Goal: Find contact information: Find contact information

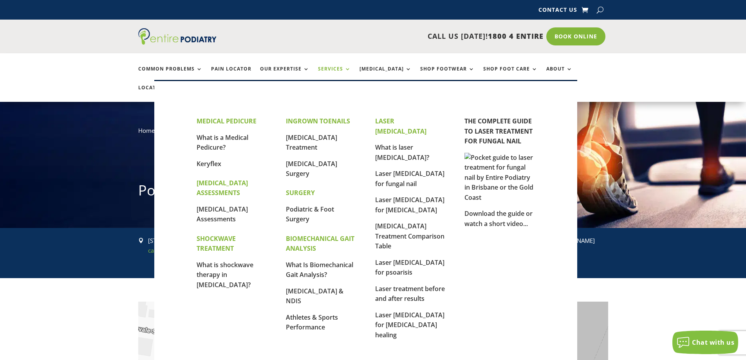
click at [338, 68] on link "Services" at bounding box center [334, 74] width 33 height 17
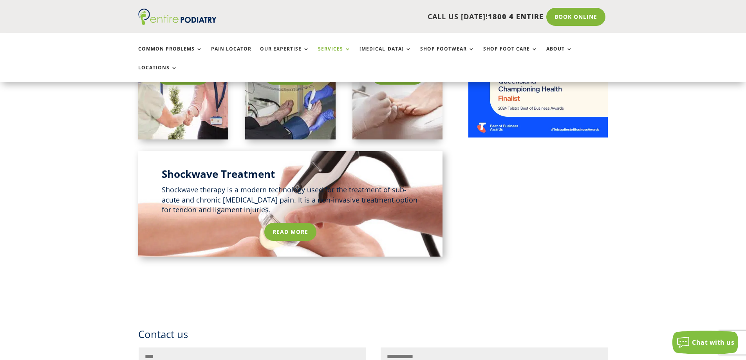
scroll to position [673, 0]
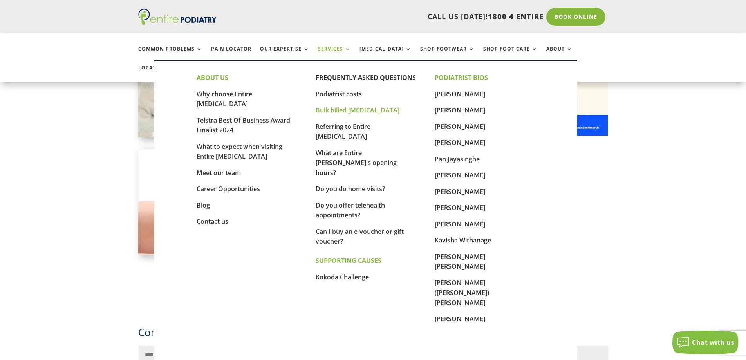
click at [365, 109] on link "Bulk billed [MEDICAL_DATA]" at bounding box center [357, 110] width 84 height 9
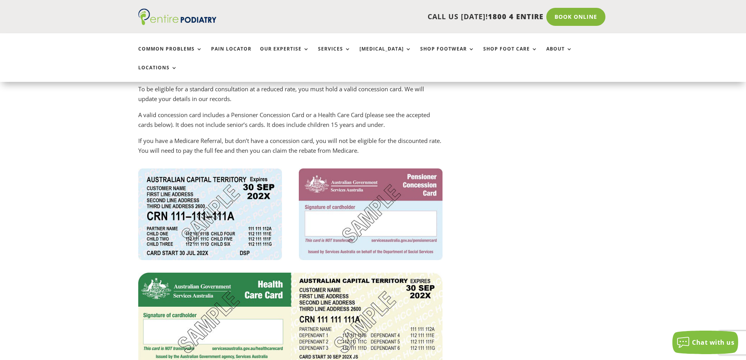
scroll to position [775, 0]
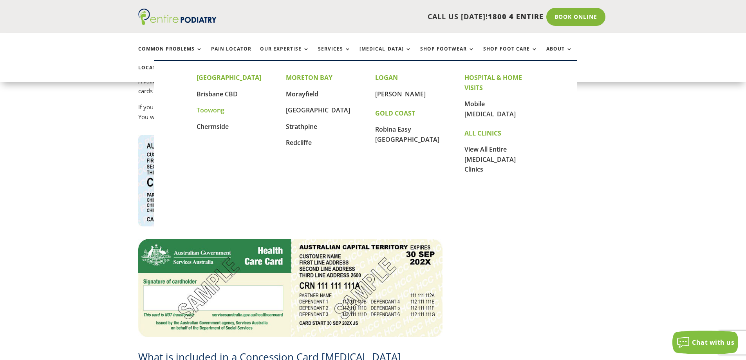
click at [215, 109] on link "Toowong" at bounding box center [211, 110] width 28 height 9
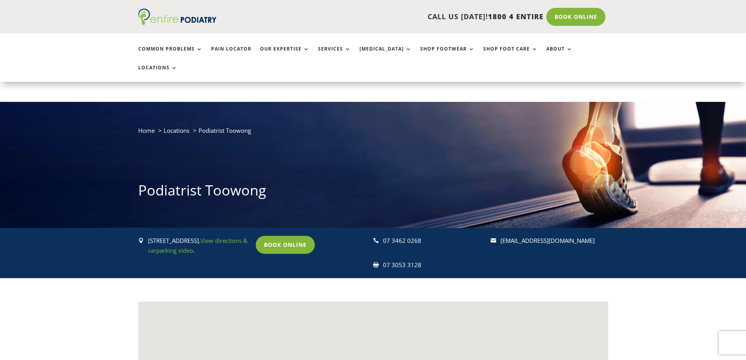
scroll to position [67, 0]
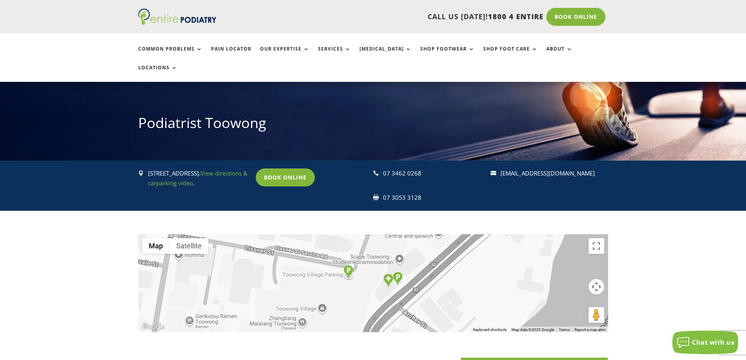
drag, startPoint x: 211, startPoint y: 154, endPoint x: 143, endPoint y: 154, distance: 67.7
click at [143, 168] on div " [STREET_ADDRESS]. View directions & carparking video ." at bounding box center [193, 178] width 110 height 20
copy div " [STREET_ADDRESS]"
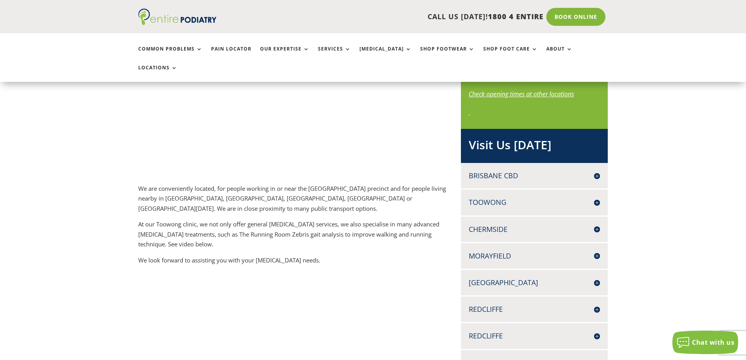
scroll to position [505, 0]
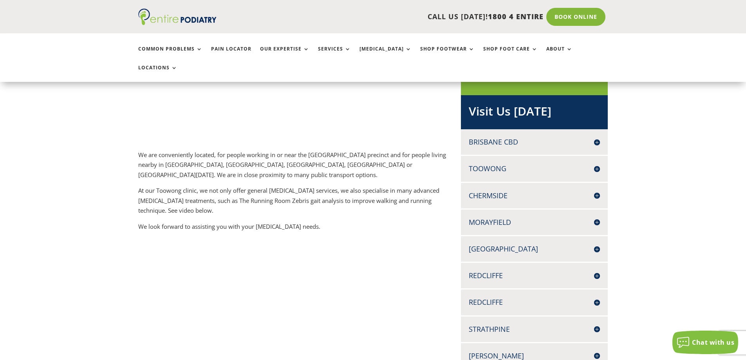
drag, startPoint x: 610, startPoint y: 149, endPoint x: 602, endPoint y: 150, distance: 8.2
click at [597, 164] on h4 "Toowong" at bounding box center [535, 169] width 132 height 10
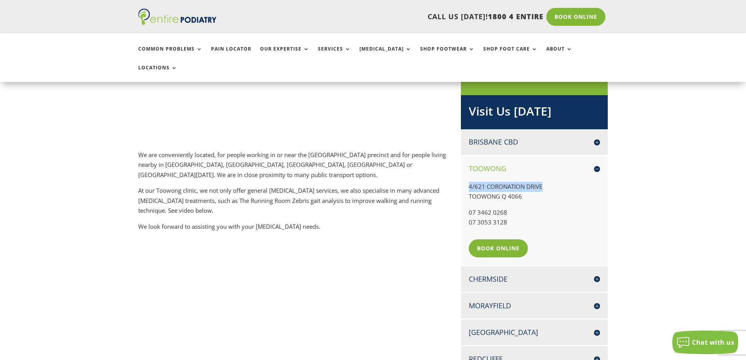
drag, startPoint x: 550, startPoint y: 166, endPoint x: 463, endPoint y: 164, distance: 86.9
click at [463, 164] on div "Toowong [STREET_ADDRESS] 07 3462 0268 07 3053 3128 Book Online" at bounding box center [534, 210] width 147 height 109
copy p "4/621 CORONATION DRIVE"
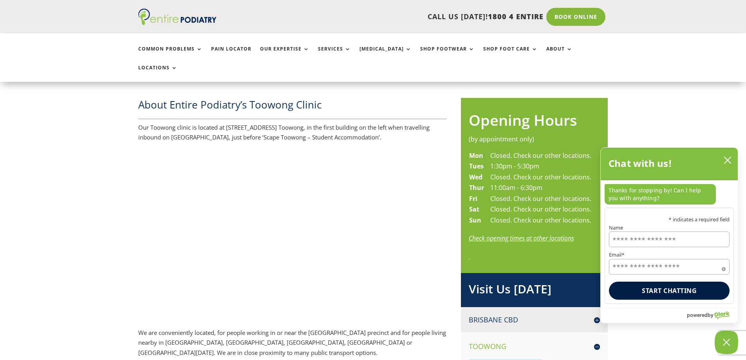
scroll to position [410, 0]
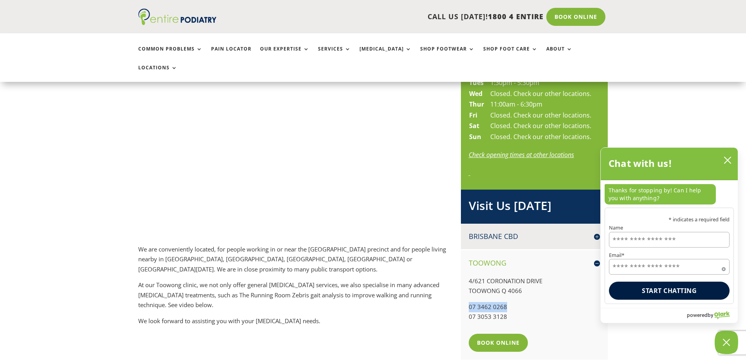
drag, startPoint x: 519, startPoint y: 287, endPoint x: 466, endPoint y: 285, distance: 53.3
click at [466, 285] on div "Toowong [STREET_ADDRESS] 07 3462 0268 07 3053 3128 Book Online" at bounding box center [534, 304] width 147 height 109
copy p "07 3462 0268"
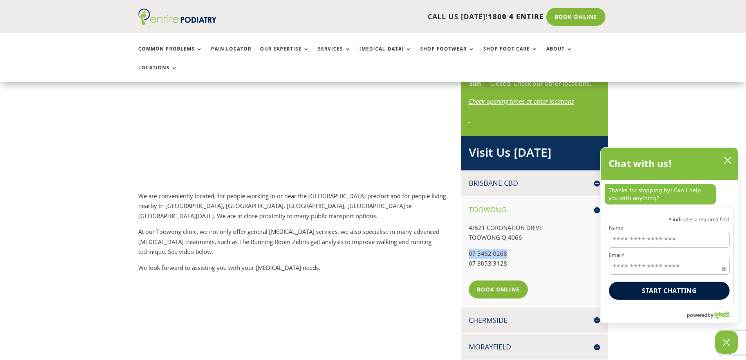
scroll to position [477, 0]
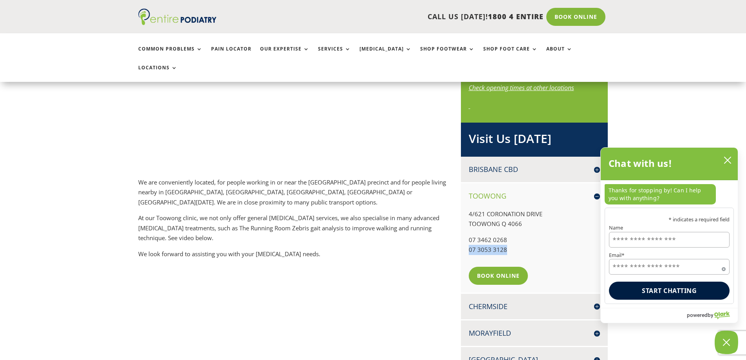
drag, startPoint x: 514, startPoint y: 232, endPoint x: 465, endPoint y: 236, distance: 49.1
click at [465, 236] on div "Toowong [STREET_ADDRESS] 07 3462 0268 07 3053 3128 Book Online" at bounding box center [534, 237] width 147 height 109
copy p "07 3053 3128"
